Goal: Information Seeking & Learning: Learn about a topic

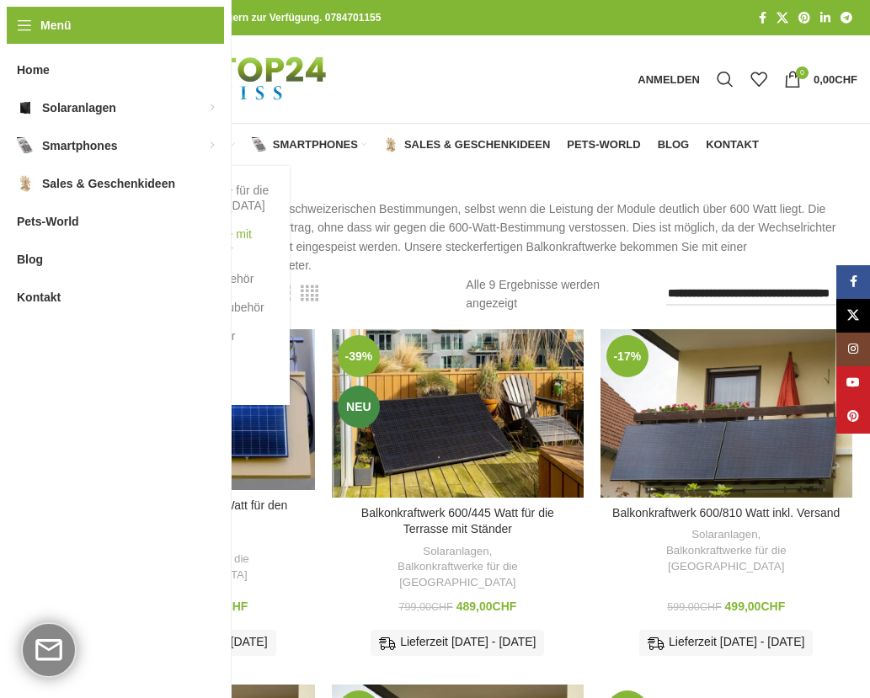
click at [167, 252] on link "Balkonkraftwerke mit Batterie Speicher" at bounding box center [197, 242] width 152 height 44
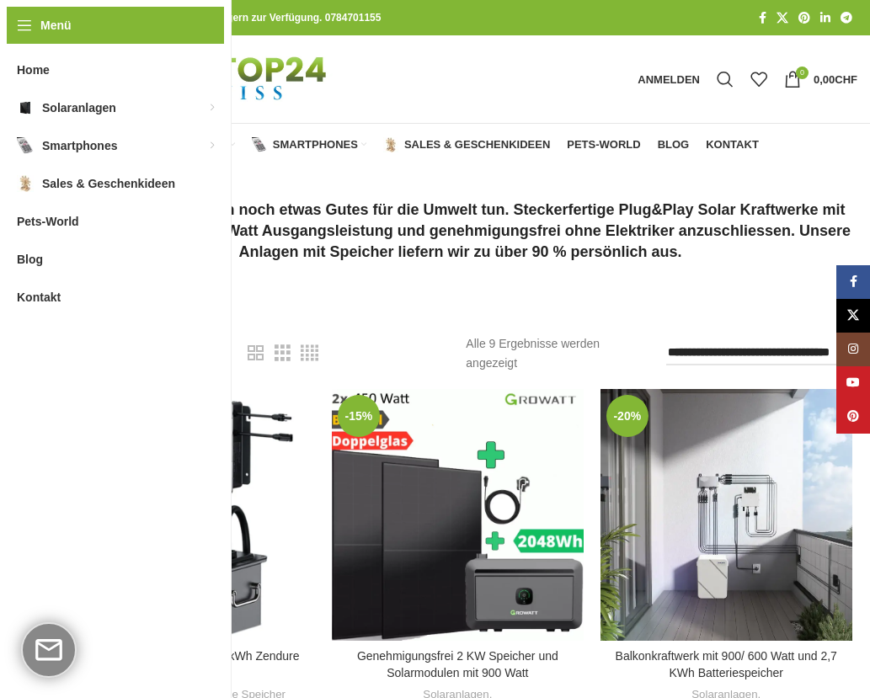
click at [86, 148] on span "Home" at bounding box center [79, 144] width 33 height 13
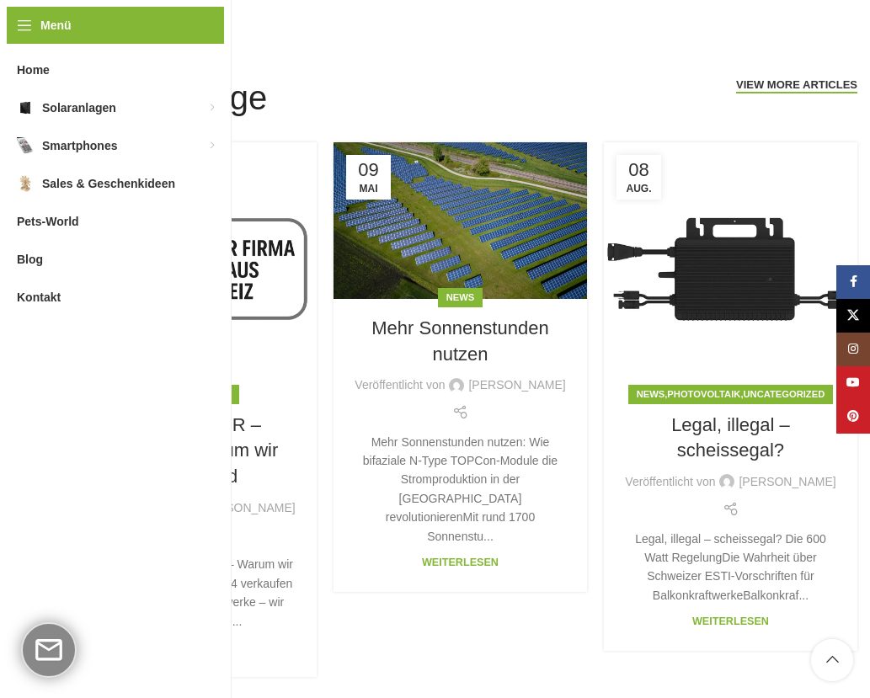
scroll to position [3790, 0]
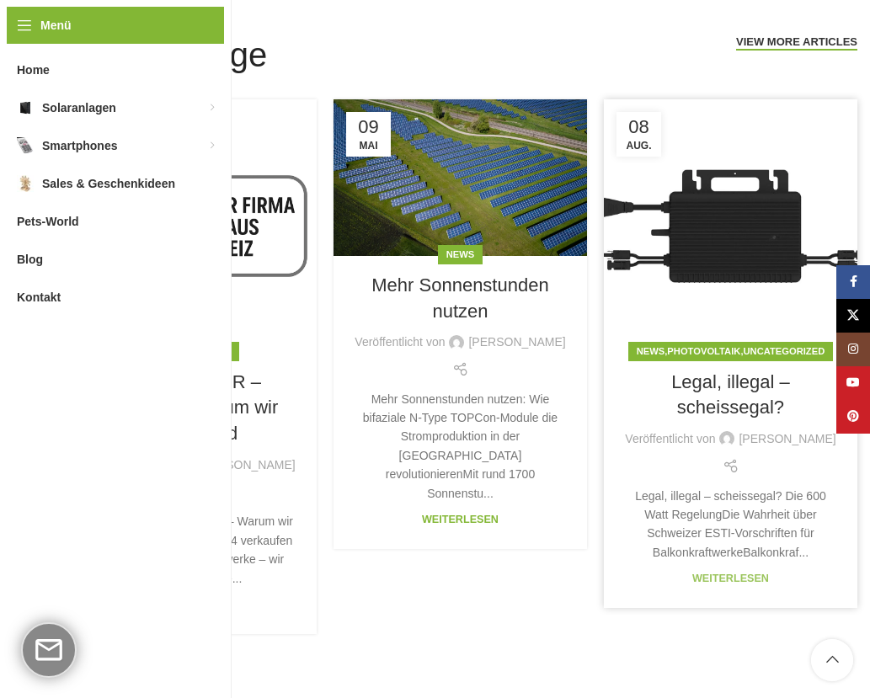
click at [728, 573] on link "Weiterlesen" at bounding box center [730, 579] width 77 height 12
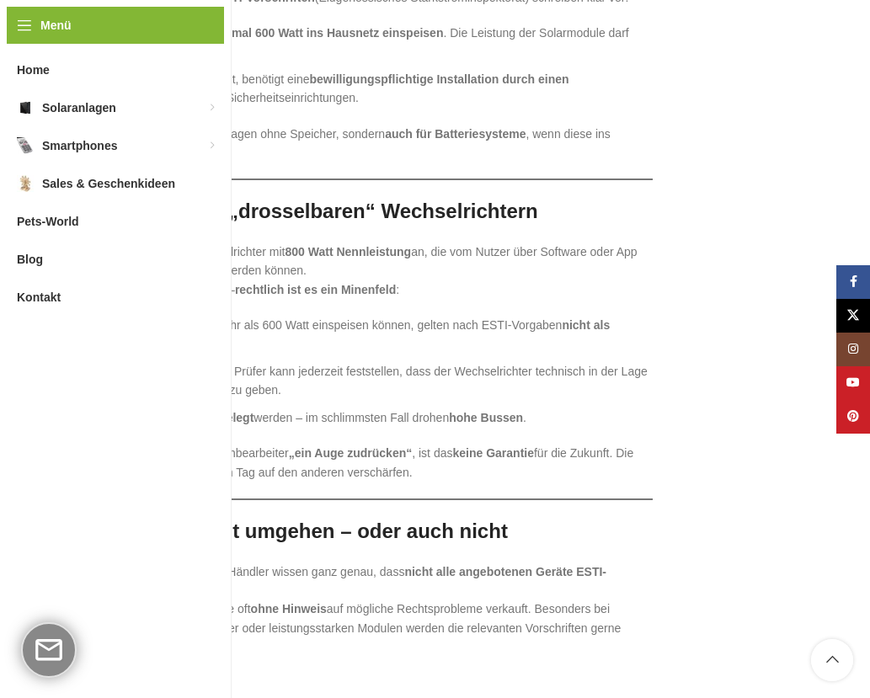
scroll to position [1347, 0]
